Goal: Task Accomplishment & Management: Manage account settings

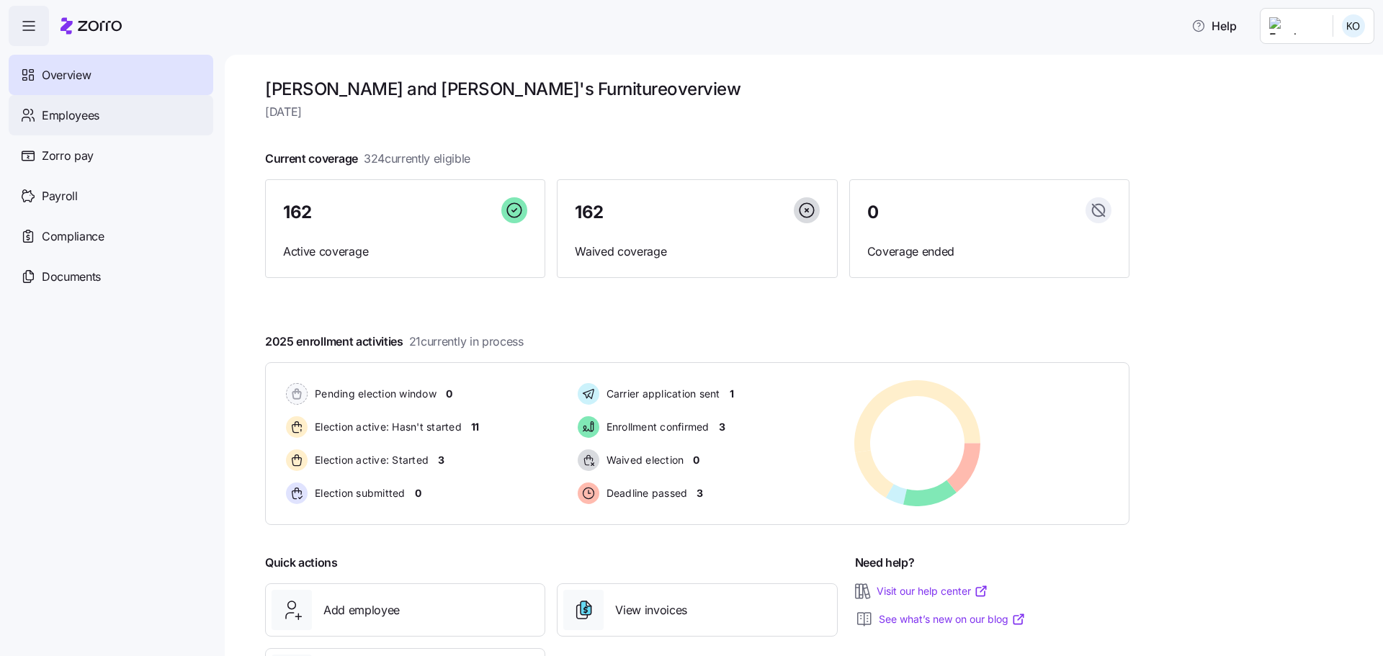
click at [61, 112] on span "Employees" at bounding box center [71, 116] width 58 height 18
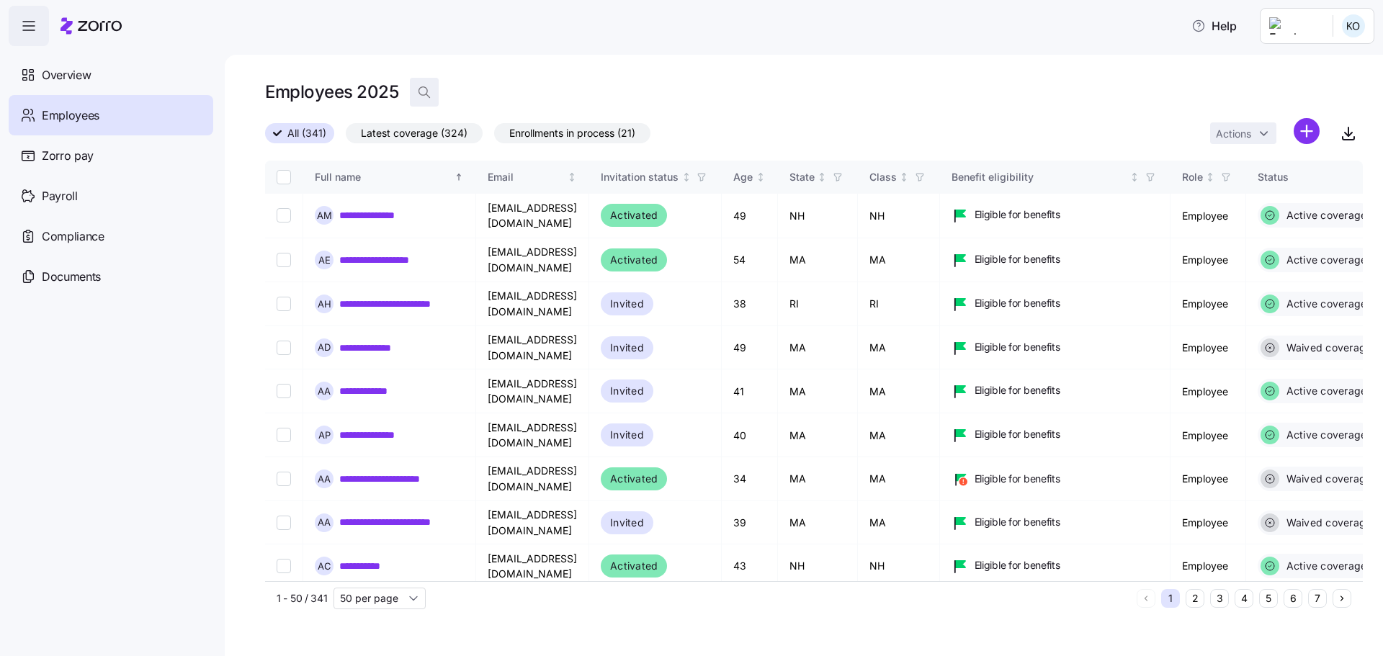
click at [421, 91] on icon "button" at bounding box center [424, 92] width 14 height 14
click at [76, 73] on span "Overview" at bounding box center [66, 75] width 49 height 18
click at [78, 74] on span "Overview" at bounding box center [66, 75] width 49 height 18
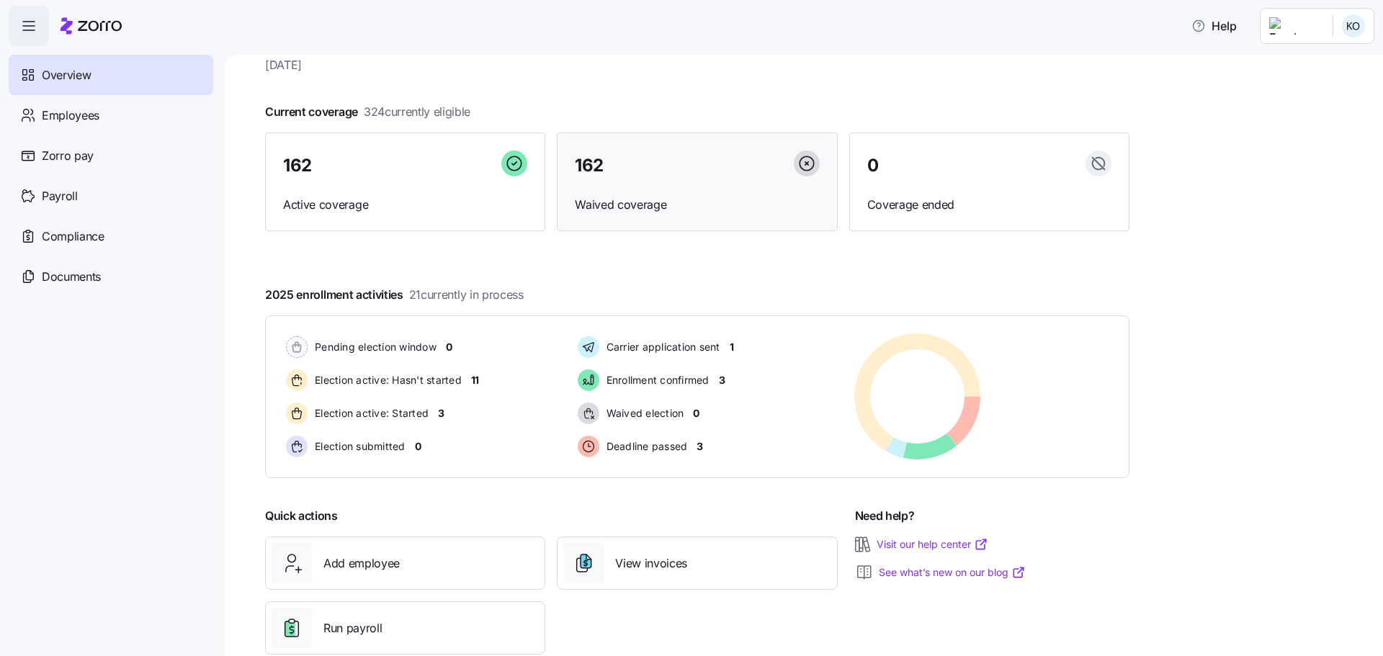
scroll to position [72, 0]
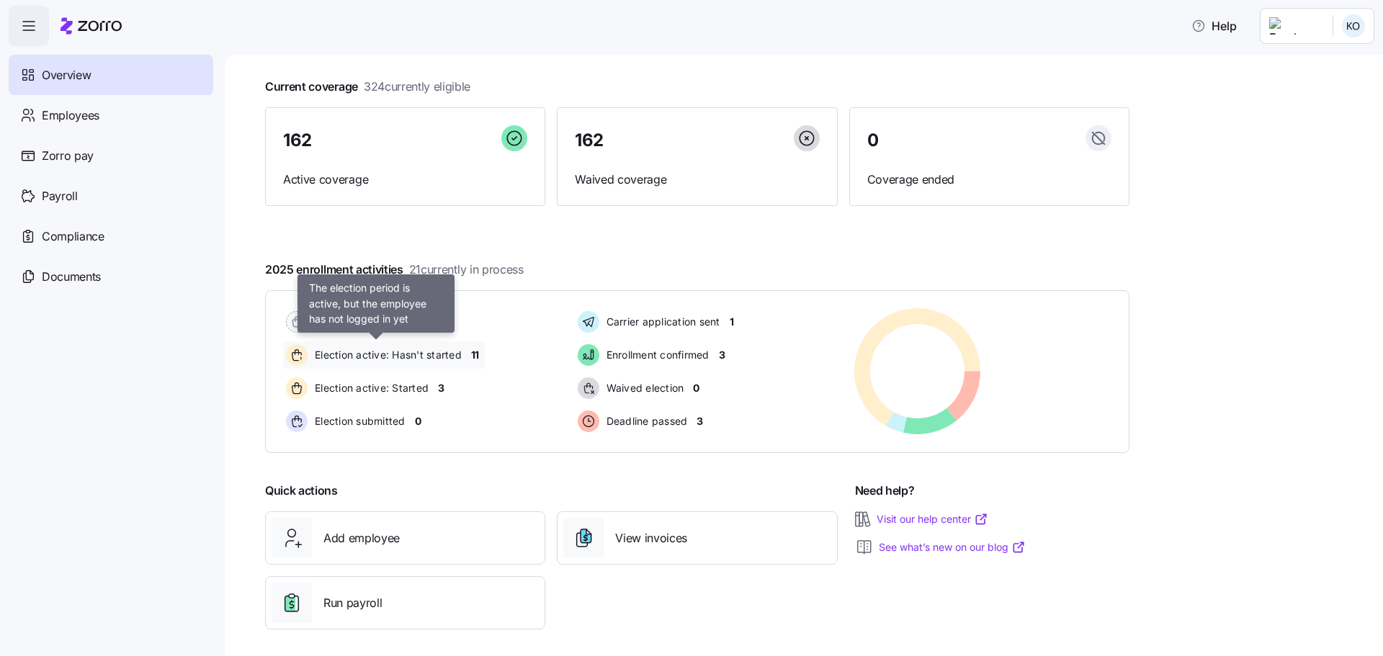
click at [421, 356] on span "Election active: Hasn't started" at bounding box center [385, 355] width 151 height 14
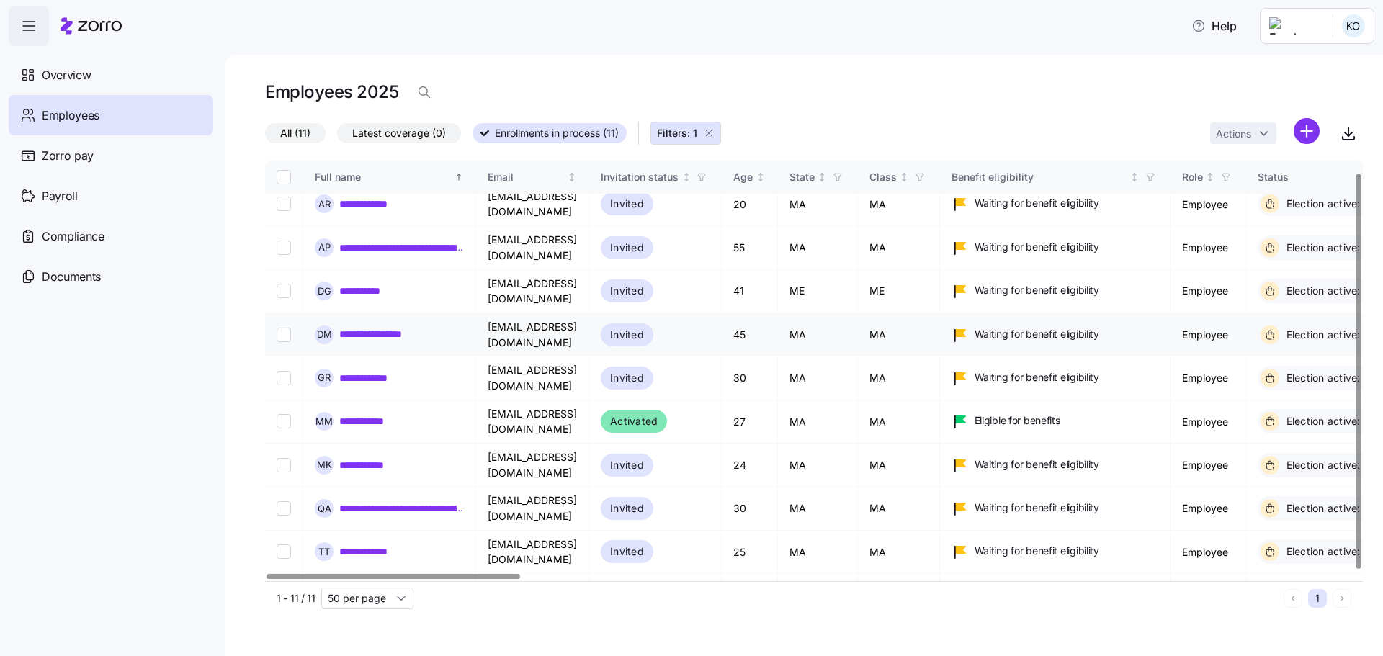
scroll to position [16, 0]
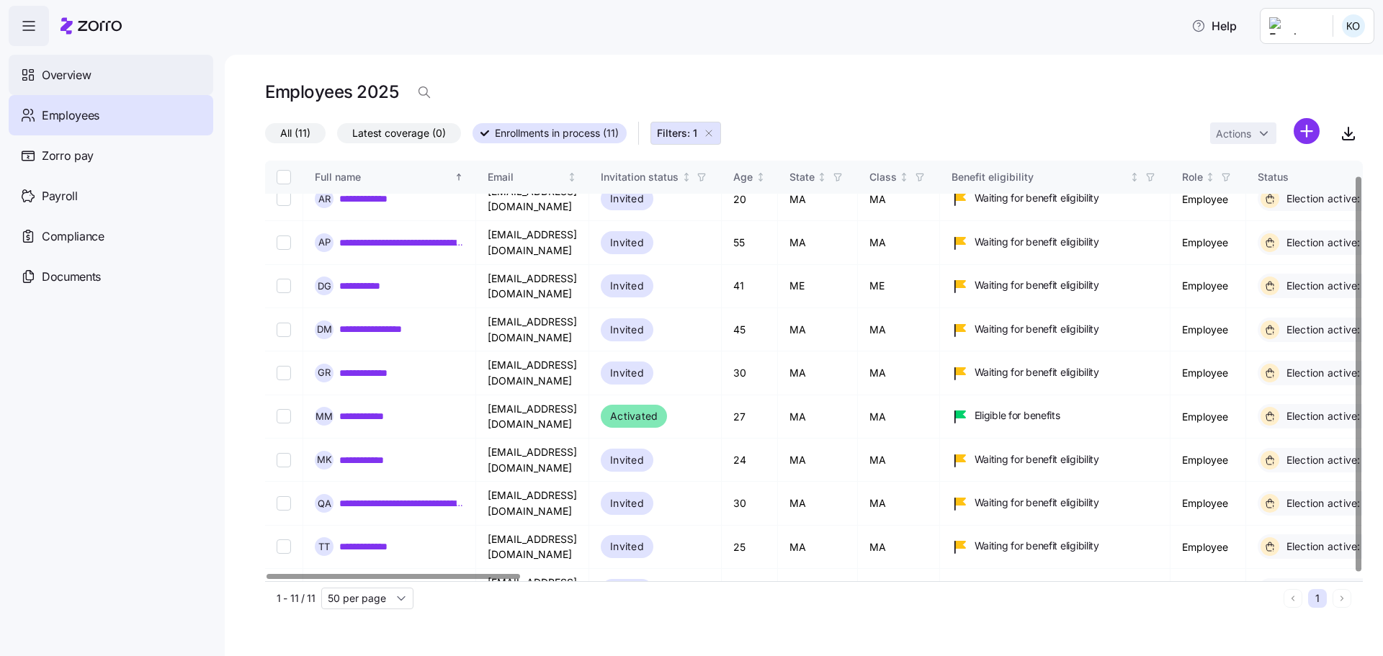
click at [64, 72] on span "Overview" at bounding box center [66, 75] width 49 height 18
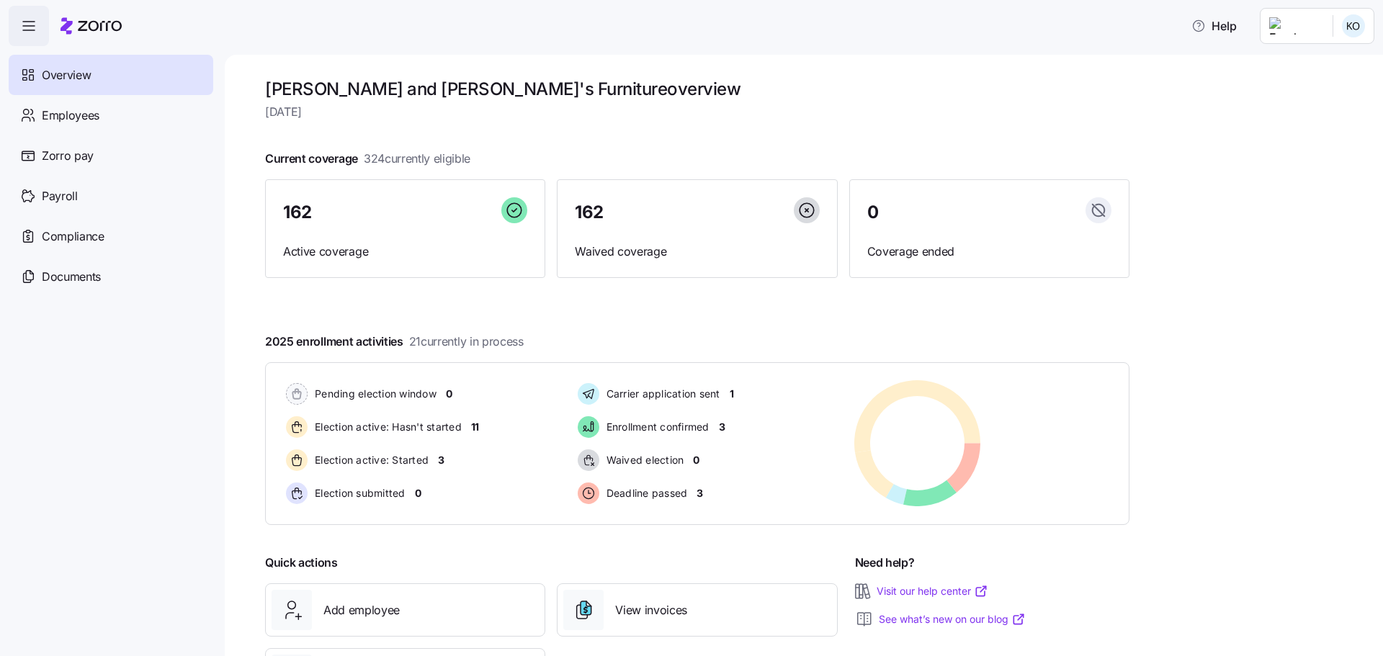
click at [583, 91] on h1 "[PERSON_NAME] and [PERSON_NAME]'s Furniture overview" at bounding box center [697, 89] width 864 height 22
click at [412, 429] on span "Election active: Hasn't started" at bounding box center [385, 427] width 151 height 14
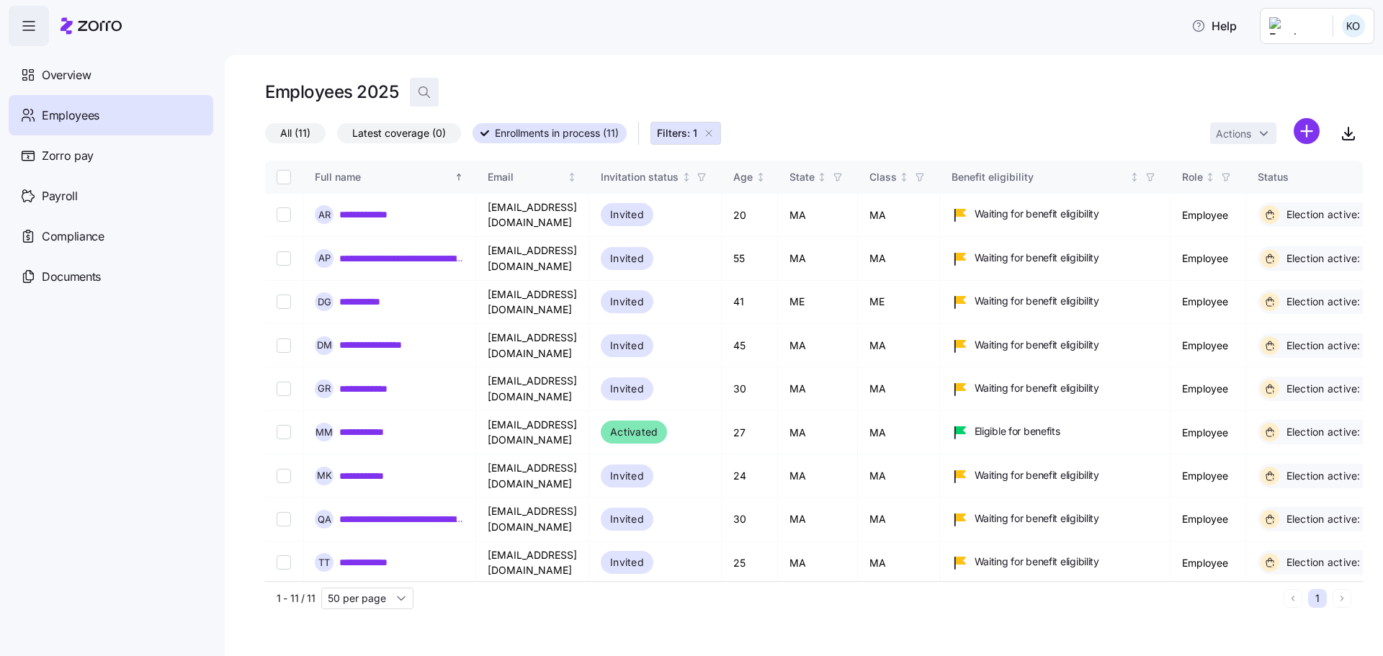
click at [423, 92] on icon "button" at bounding box center [424, 92] width 14 height 14
click at [81, 81] on span "Overview" at bounding box center [66, 75] width 49 height 18
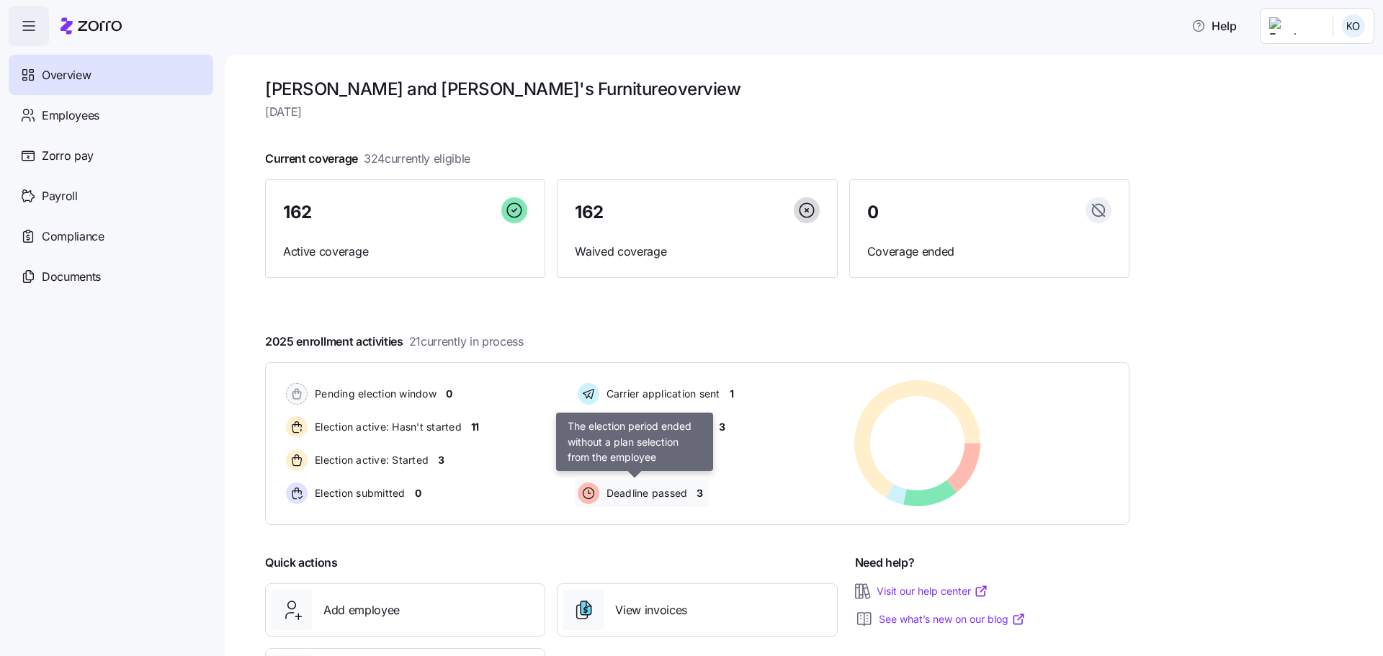
click at [666, 500] on span "Deadline passed" at bounding box center [645, 493] width 86 height 14
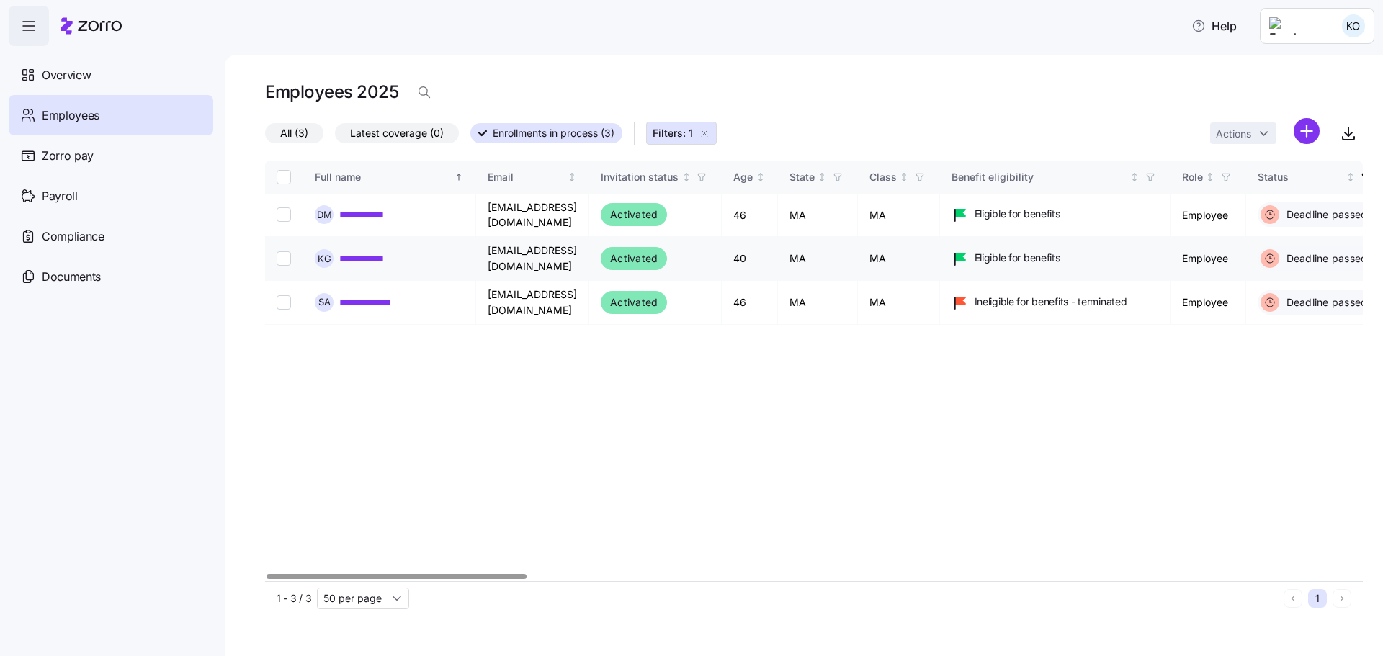
click at [364, 251] on link "**********" at bounding box center [374, 258] width 71 height 14
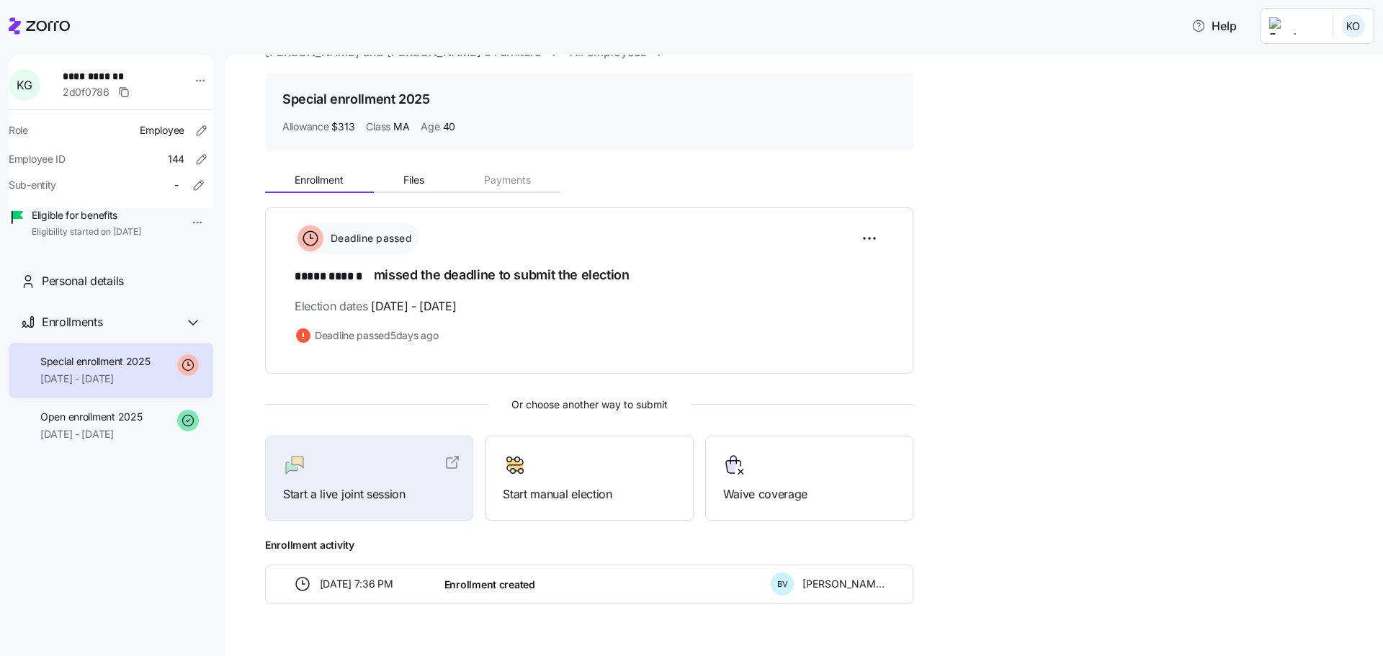
scroll to position [68, 0]
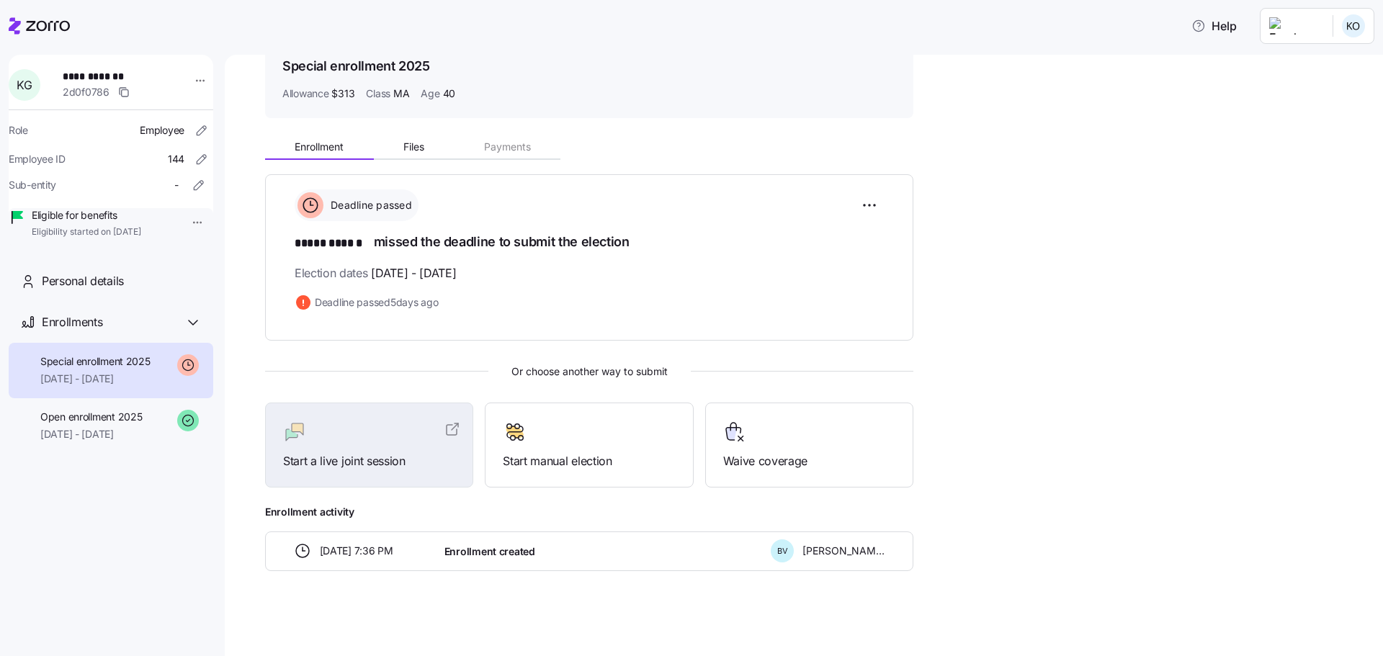
click at [115, 369] on span "Special enrollment 2025" at bounding box center [95, 361] width 110 height 14
click at [418, 155] on button "Files" at bounding box center [414, 147] width 81 height 22
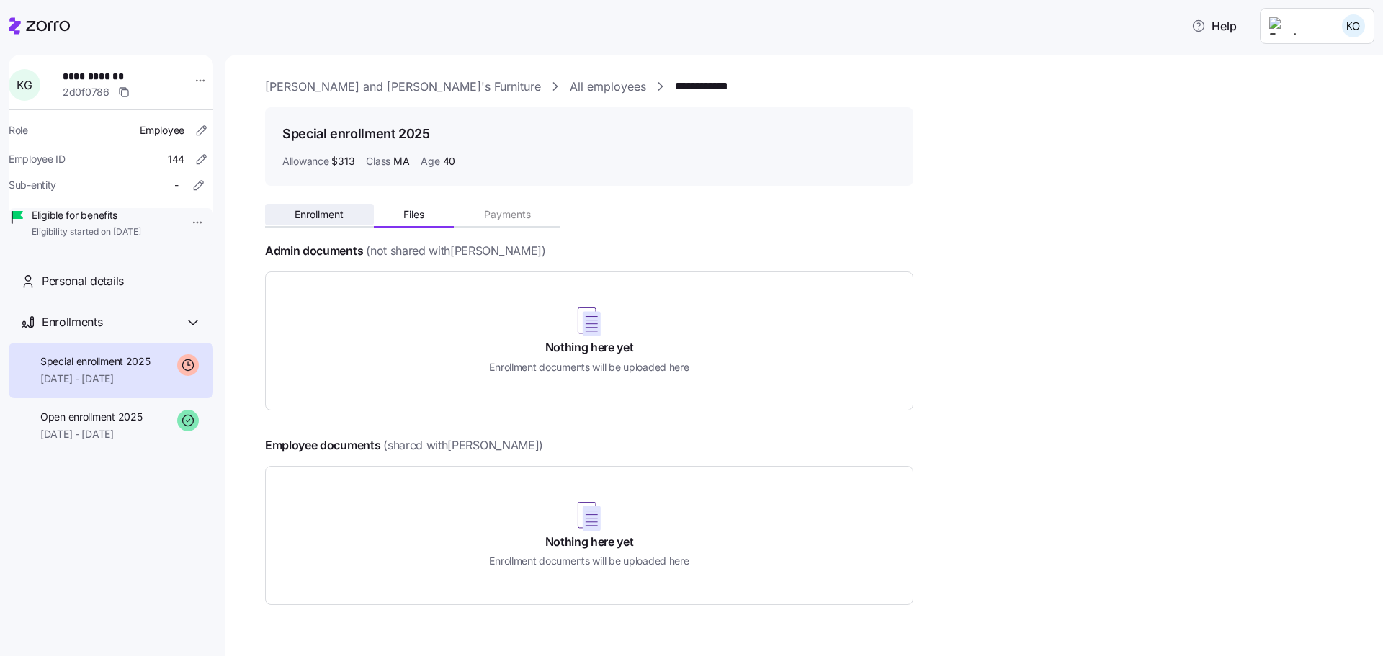
click at [290, 218] on button "Enrollment" at bounding box center [319, 215] width 109 height 22
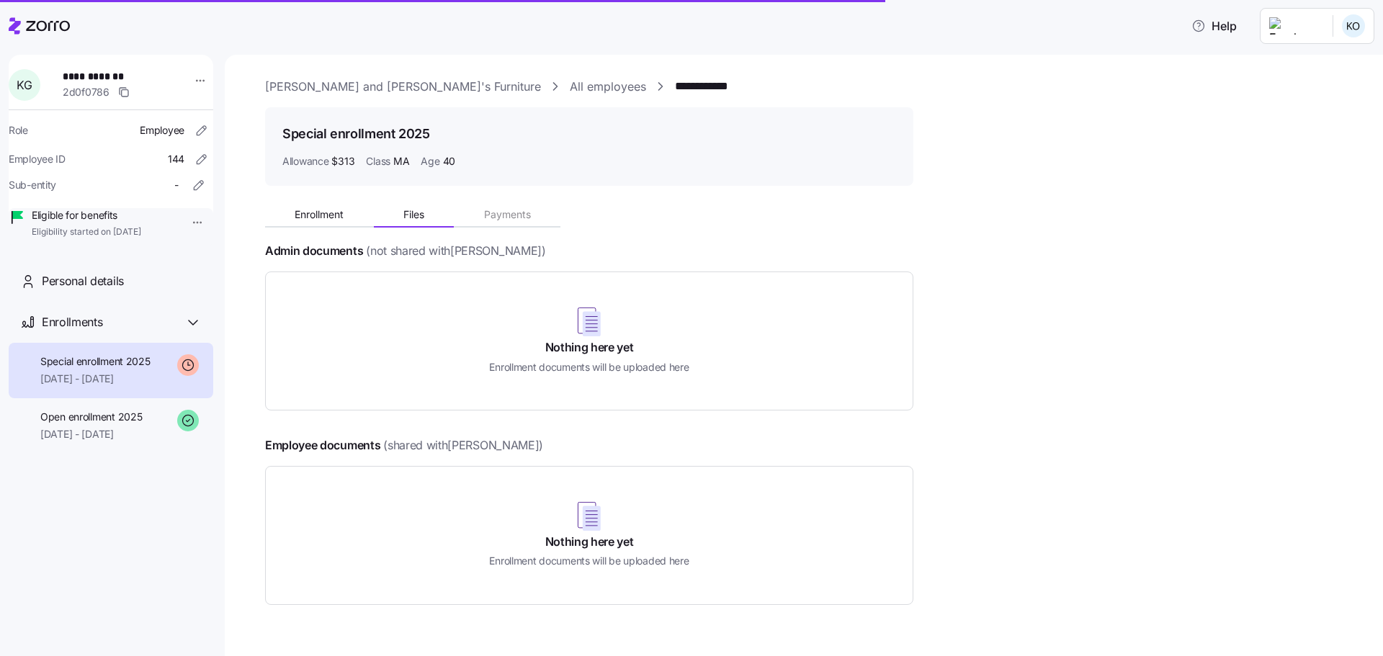
click at [37, 23] on icon at bounding box center [48, 26] width 44 height 10
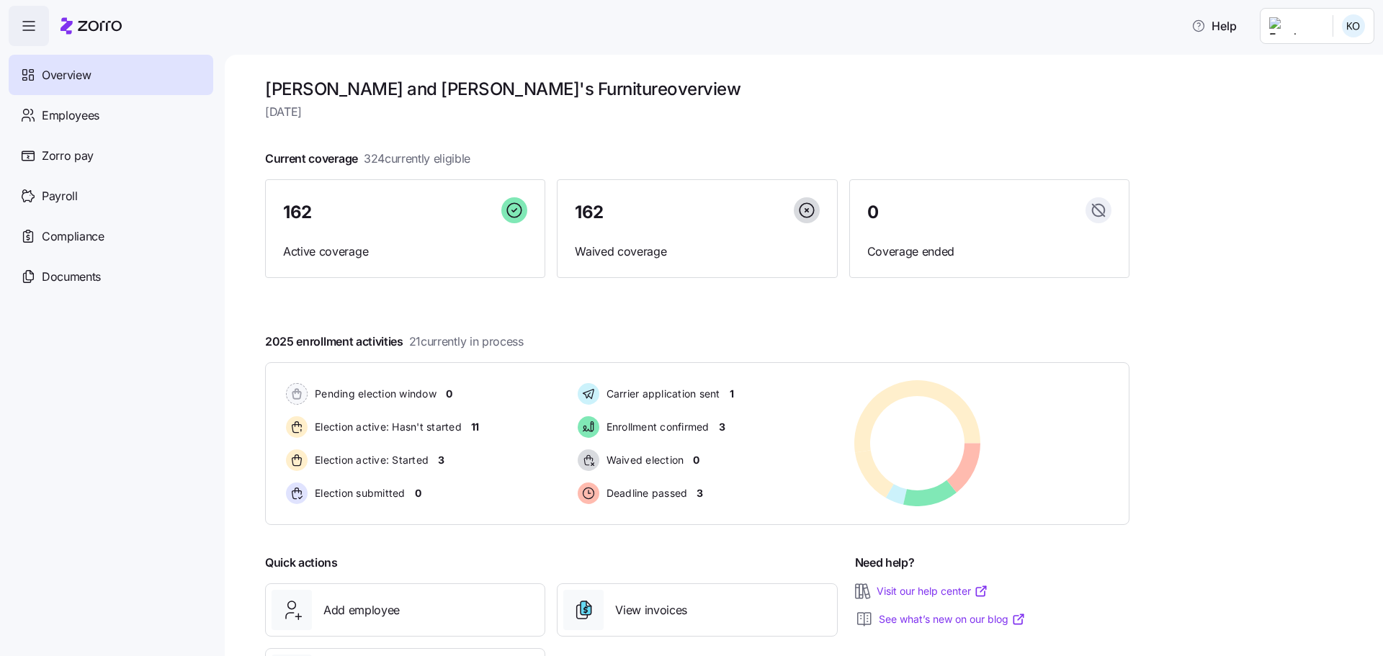
click at [637, 130] on div at bounding box center [697, 135] width 864 height 23
click at [91, 121] on span "Employees" at bounding box center [71, 116] width 58 height 18
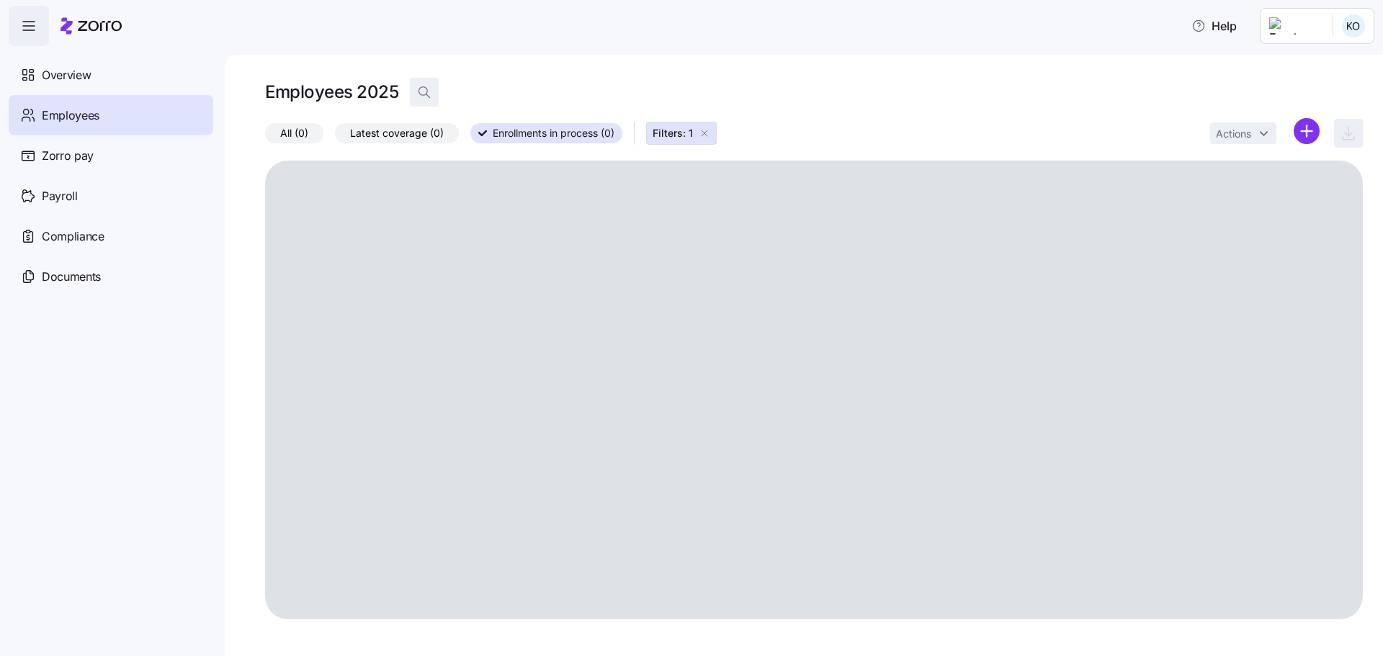
click at [427, 91] on icon "button" at bounding box center [423, 91] width 9 height 9
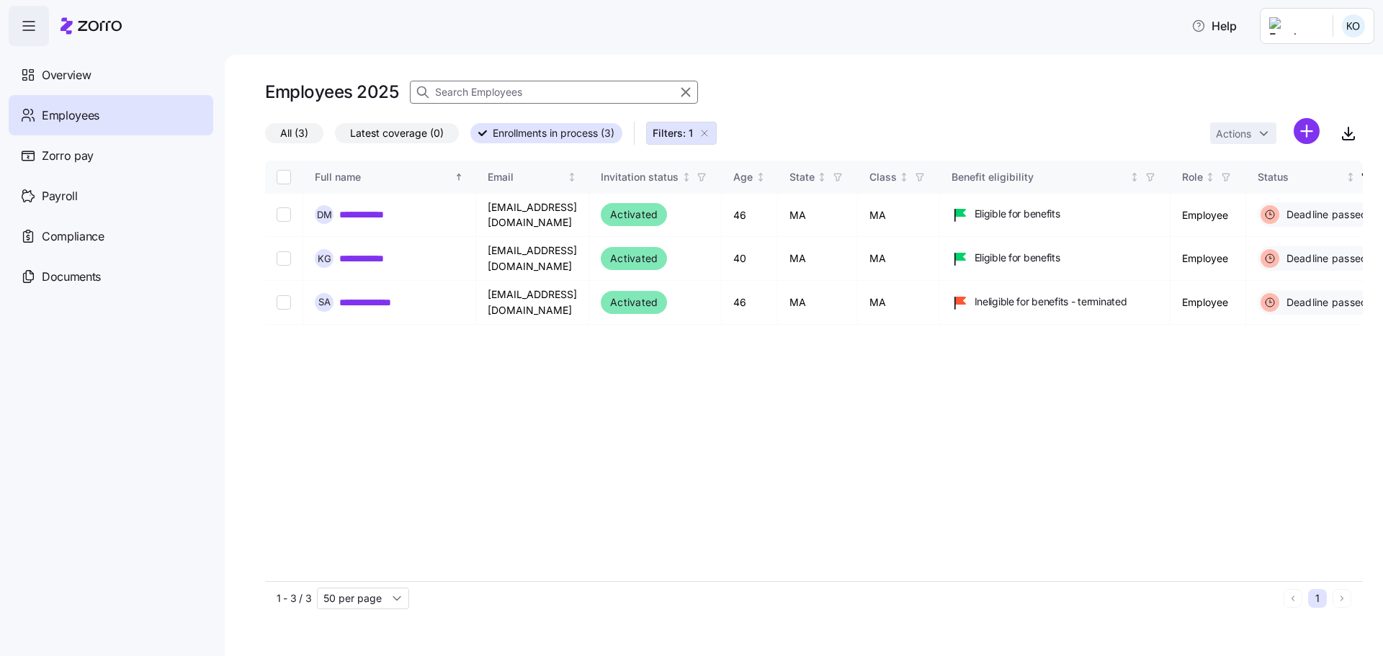
click at [478, 89] on input at bounding box center [554, 92] width 288 height 23
click at [474, 89] on input at bounding box center [554, 92] width 288 height 23
click at [691, 87] on icon "button" at bounding box center [686, 92] width 16 height 17
click at [68, 73] on span "Overview" at bounding box center [66, 75] width 49 height 18
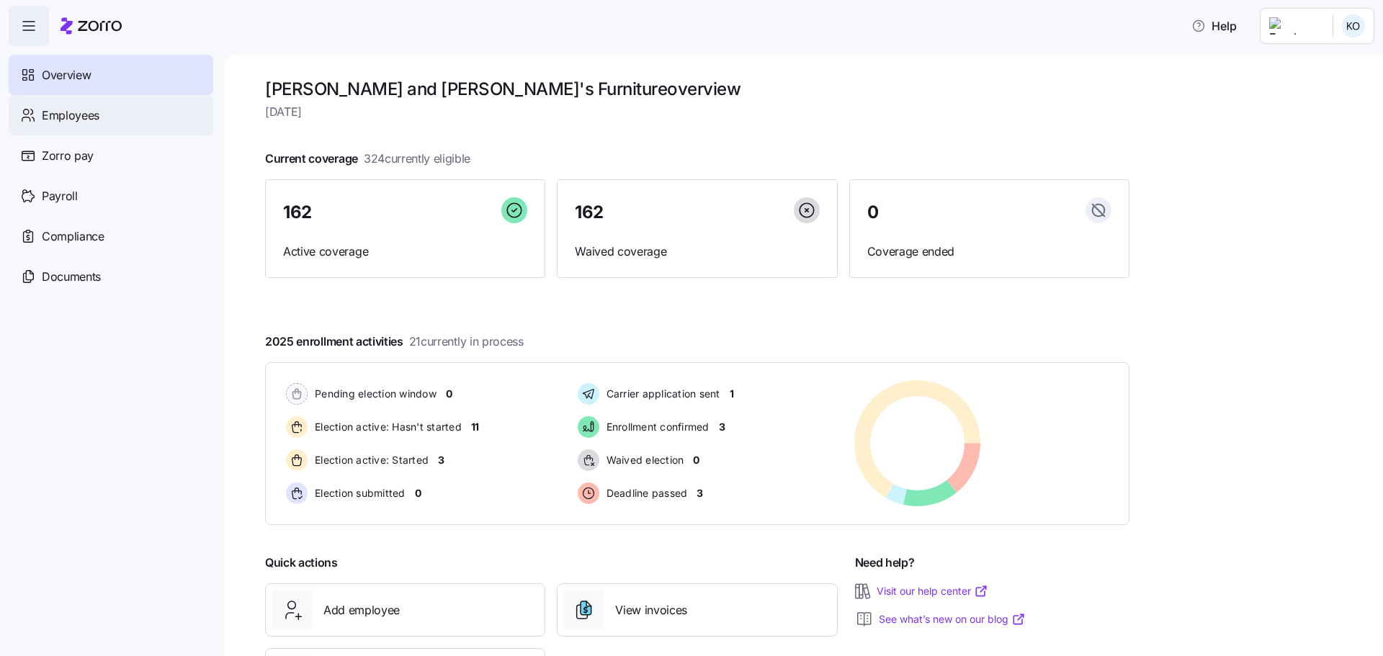
click at [79, 112] on span "Employees" at bounding box center [71, 116] width 58 height 18
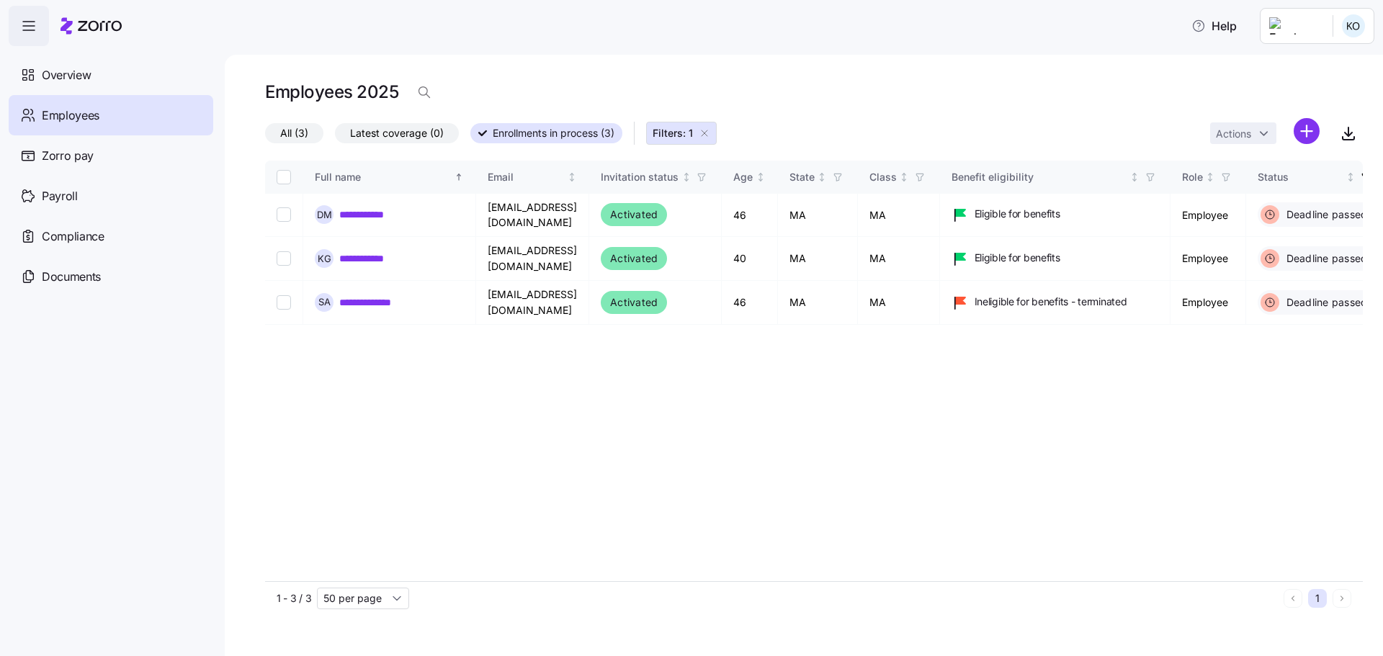
click at [709, 134] on icon "button" at bounding box center [705, 133] width 12 height 12
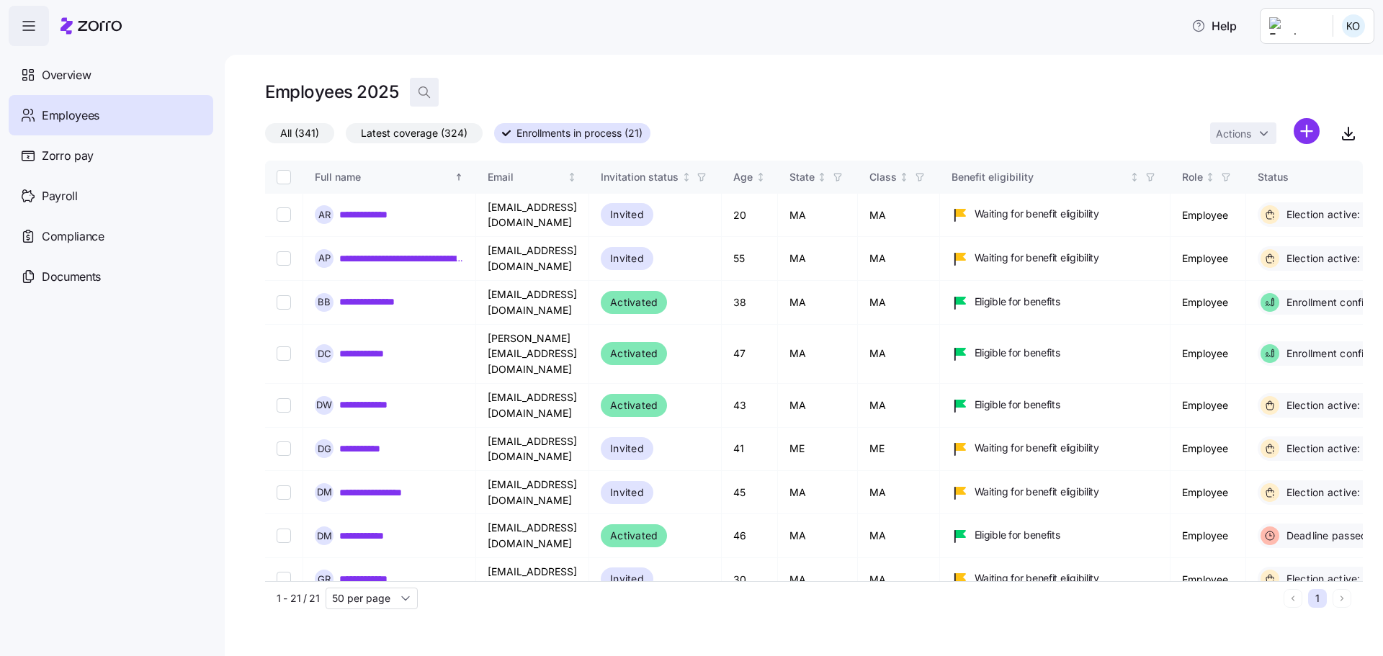
click at [429, 97] on icon "button" at bounding box center [424, 92] width 14 height 14
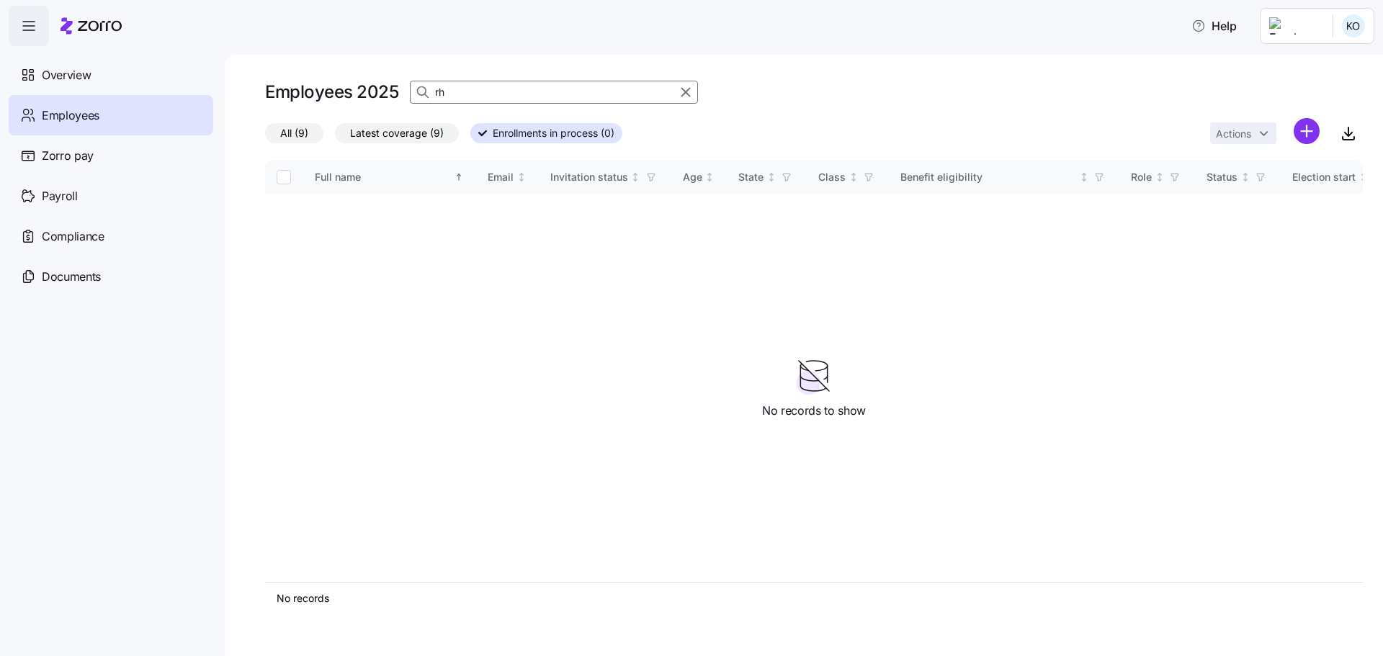
type input "r"
type input "[PERSON_NAME]"
drag, startPoint x: 509, startPoint y: 94, endPoint x: 331, endPoint y: 69, distance: 179.7
click at [331, 69] on div "Employees 2025 [PERSON_NAME] All (1) Latest coverage (1) Enrollments in process…" at bounding box center [804, 355] width 1158 height 601
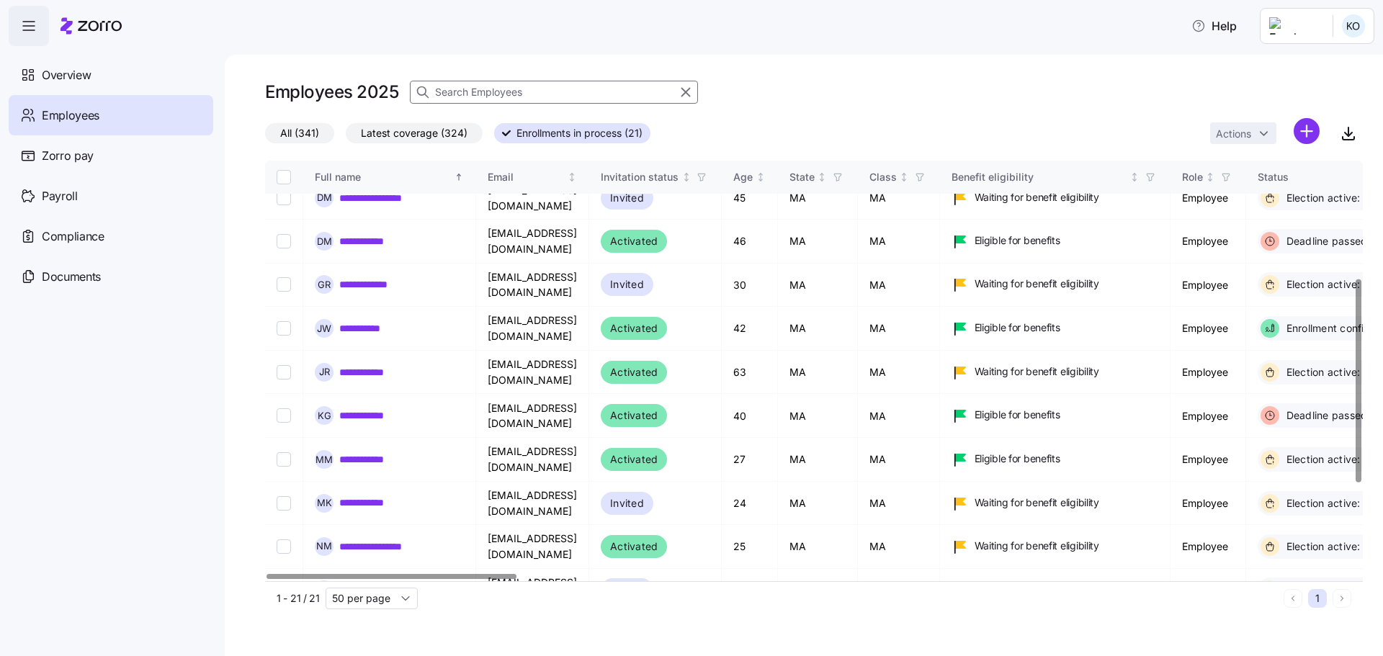
scroll to position [138, 0]
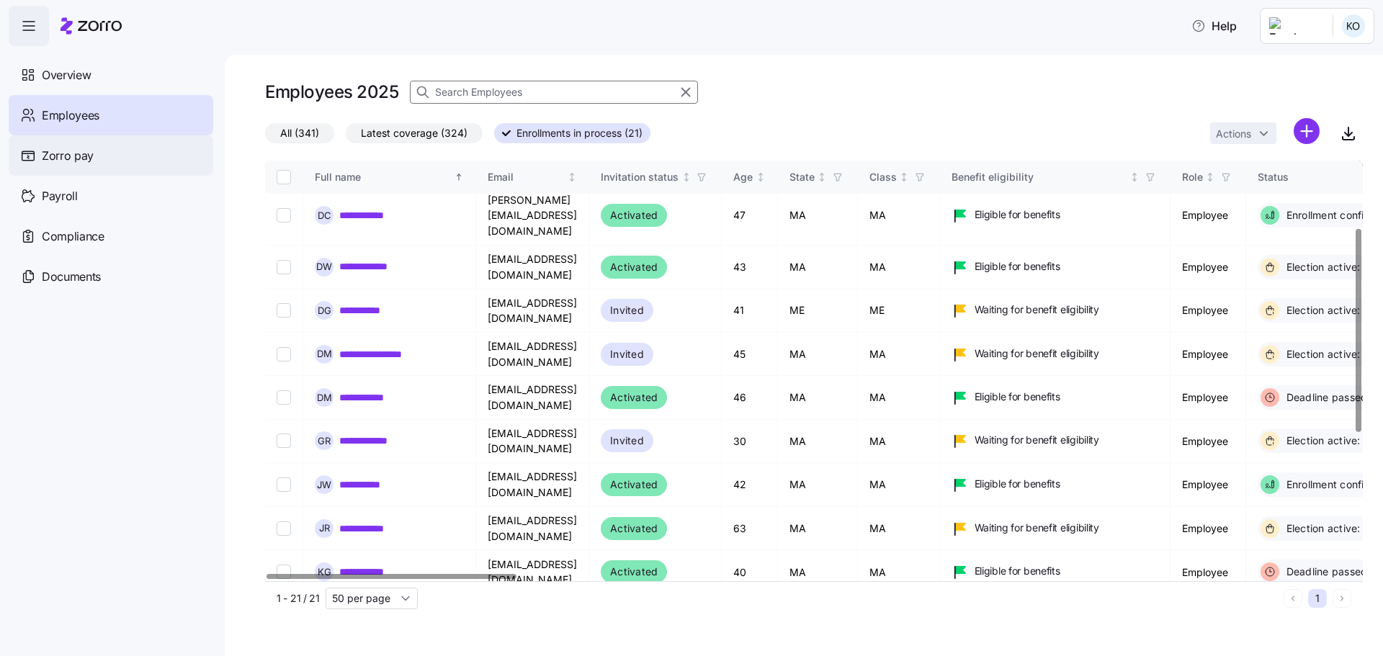
click at [76, 153] on span "Zorro pay" at bounding box center [68, 156] width 52 height 18
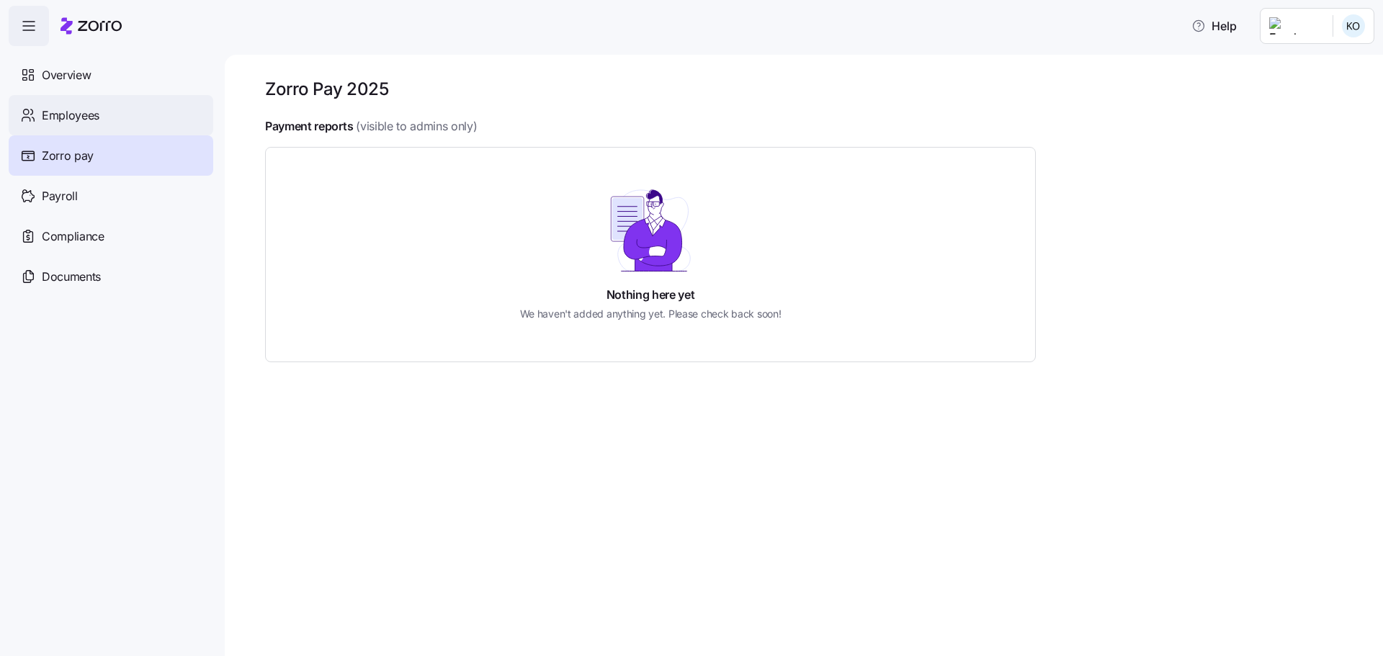
click at [76, 118] on span "Employees" at bounding box center [71, 116] width 58 height 18
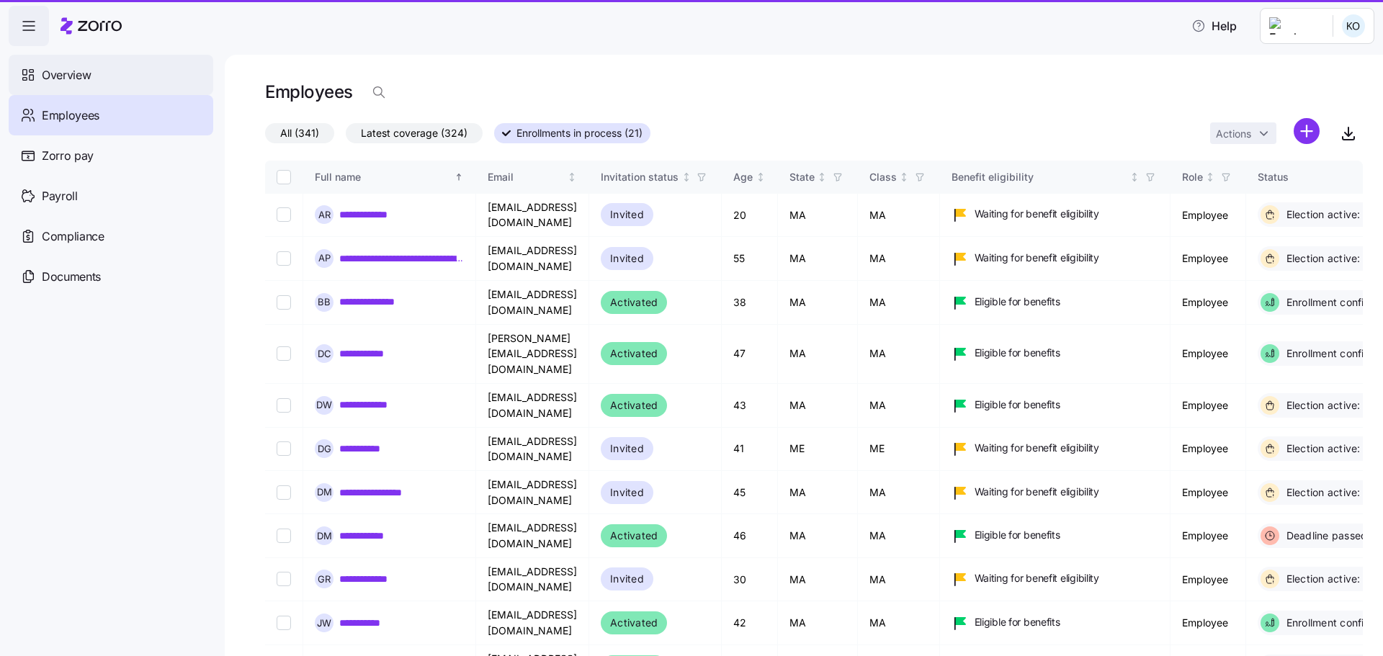
click at [72, 75] on span "Overview" at bounding box center [66, 75] width 49 height 18
